Goal: Find specific page/section: Find specific page/section

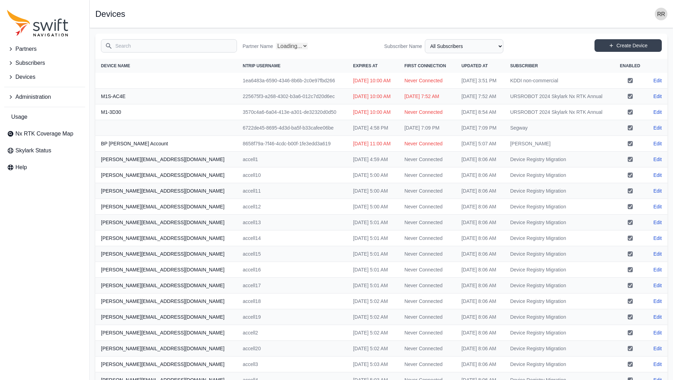
select select "Partner Name"
click at [153, 43] on input "Search" at bounding box center [169, 45] width 136 height 13
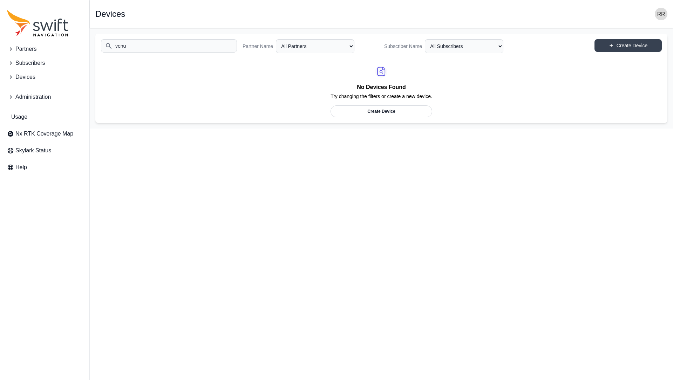
type input "ven"
type input "m"
type input "airwai"
